Goal: Information Seeking & Learning: Learn about a topic

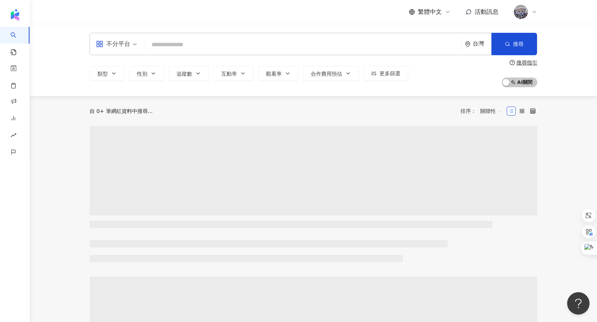
click at [171, 45] on input "search" at bounding box center [302, 45] width 311 height 14
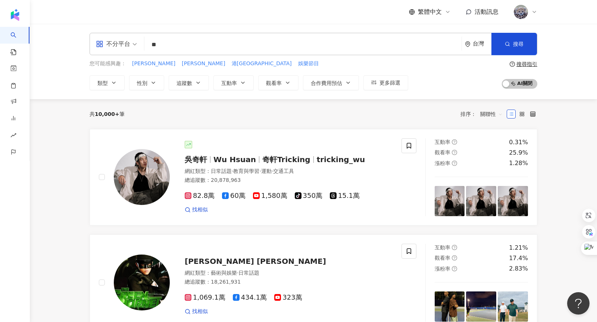
type input "*"
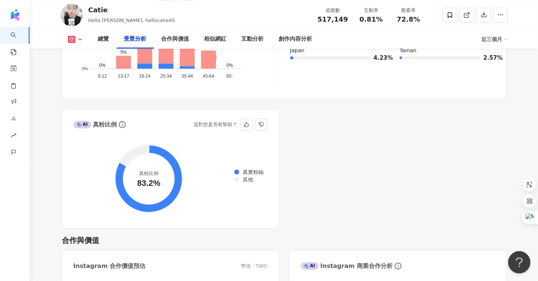
scroll to position [826, 0]
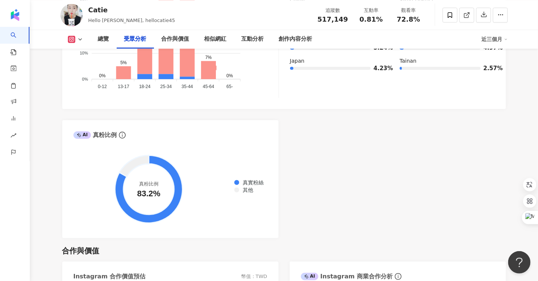
click at [422, 199] on div "AI Instagram 受眾樣貌分析 受眾主要性別 女性 94.5% 受眾主要年齡 35-44 歲 36% 受眾年齡及性別分布 男性 女性 40% 40% …" at bounding box center [284, 63] width 444 height 350
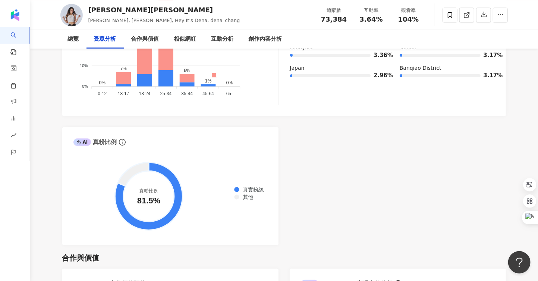
scroll to position [812, 0]
